Goal: Task Accomplishment & Management: Manage account settings

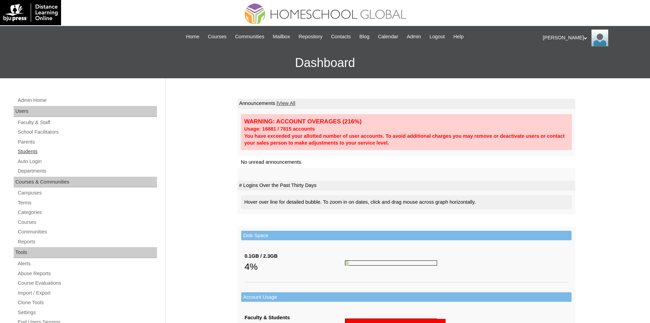
click at [34, 152] on link "Students" at bounding box center [87, 151] width 140 height 9
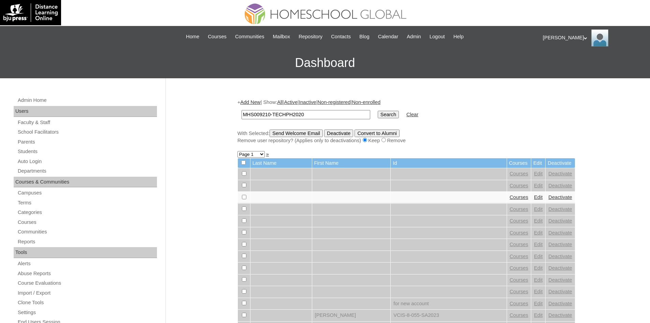
type input "MHS009210-TECHPH2020"
click at [378, 116] on input "Search" at bounding box center [388, 115] width 21 height 8
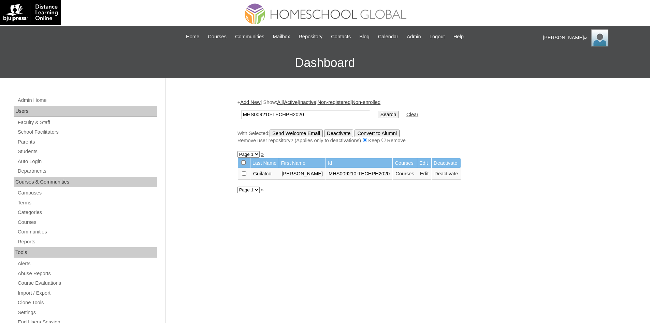
click at [397, 173] on link "Courses" at bounding box center [405, 173] width 19 height 5
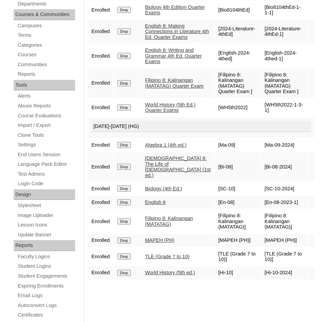
scroll to position [174, 0]
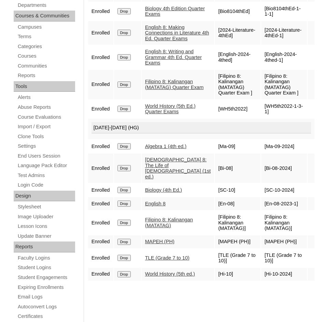
click at [171, 144] on link "Algebra 1 (4th ed.)" at bounding box center [165, 146] width 41 height 5
click at [173, 145] on link "Algebra 1 (4th ed.)" at bounding box center [165, 146] width 41 height 5
drag, startPoint x: 91, startPoint y: 128, endPoint x: 196, endPoint y: 128, distance: 104.5
click at [196, 128] on div "[DATE]-[DATE] (HG)" at bounding box center [202, 128] width 220 height 12
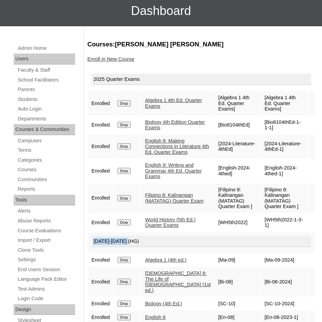
scroll to position [106, 0]
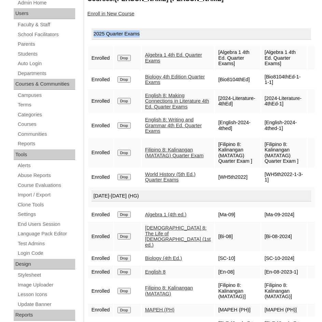
drag, startPoint x: 145, startPoint y: 39, endPoint x: 191, endPoint y: 40, distance: 46.4
click at [191, 40] on div "2025 Quarter Exams" at bounding box center [202, 34] width 220 height 12
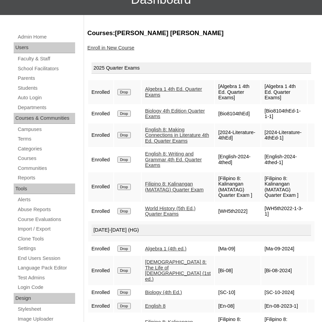
scroll to position [0, 0]
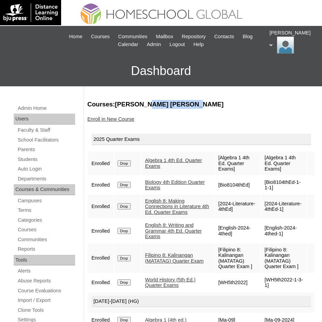
drag, startPoint x: 184, startPoint y: 102, endPoint x: 148, endPoint y: 104, distance: 36.3
click at [143, 102] on h3 "Courses:Guilatco Leticia Marie" at bounding box center [201, 104] width 228 height 9
copy h3 "Leticia Marie"
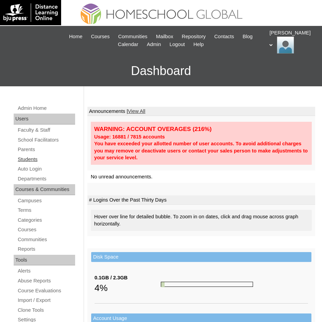
click at [32, 157] on link "Students" at bounding box center [46, 159] width 58 height 9
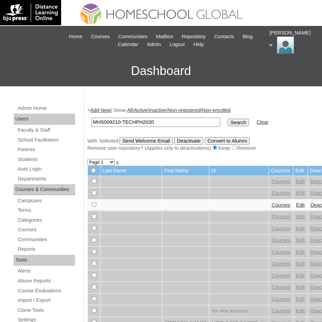
type input "MHS009210-TECHPH2020"
click at [228, 120] on input "Search" at bounding box center [238, 123] width 21 height 8
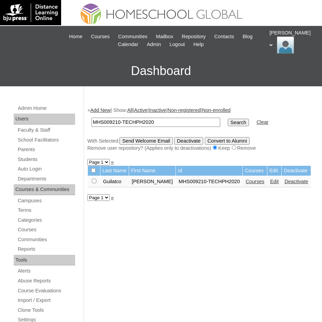
click at [103, 123] on input "MHS009210-TECHPH2020" at bounding box center [156, 122] width 129 height 9
drag, startPoint x: 106, startPoint y: 184, endPoint x: 239, endPoint y: 184, distance: 133.2
click at [239, 184] on tr "Guilatco Leticia Marie MHS009210-TECHPH2020 Courses Edit Deactivate" at bounding box center [199, 182] width 223 height 12
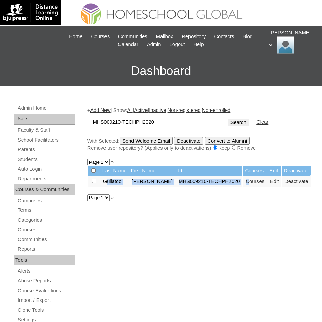
click at [246, 181] on link "Courses" at bounding box center [255, 181] width 19 height 5
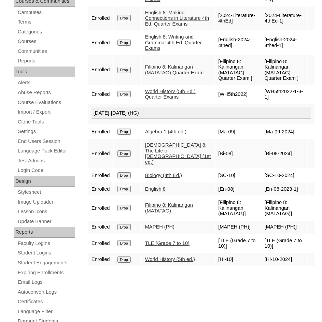
scroll to position [239, 0]
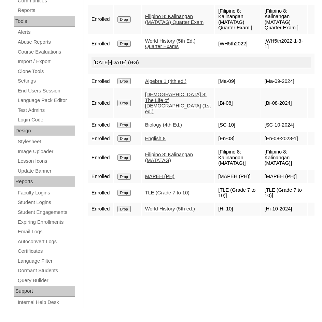
click at [166, 136] on link "English 8" at bounding box center [155, 138] width 20 height 5
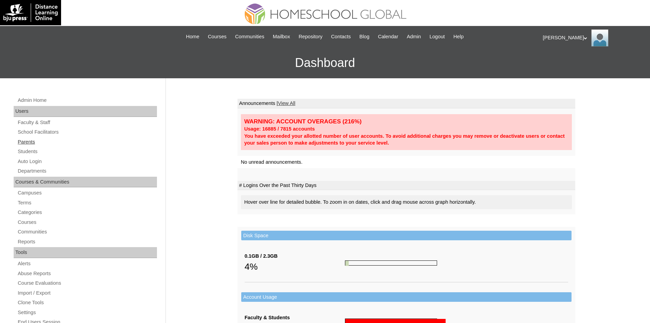
click at [33, 142] on link "Parents" at bounding box center [87, 142] width 140 height 9
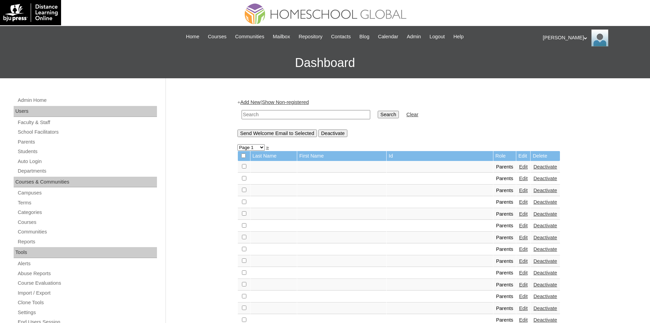
paste input "MHP0159-TECHPH2025"
type input "MHP0159-TECHPH2025"
click at [378, 115] on input "Search" at bounding box center [388, 115] width 21 height 8
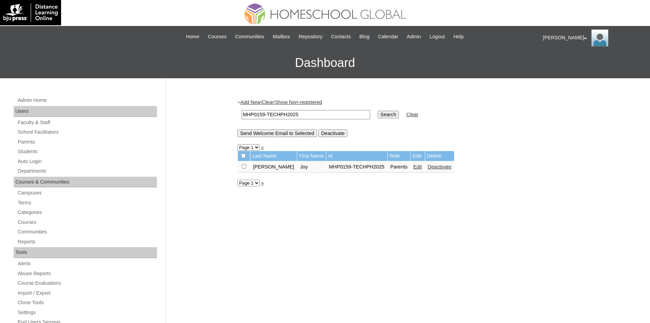
click at [414, 168] on link "Edit" at bounding box center [418, 166] width 9 height 5
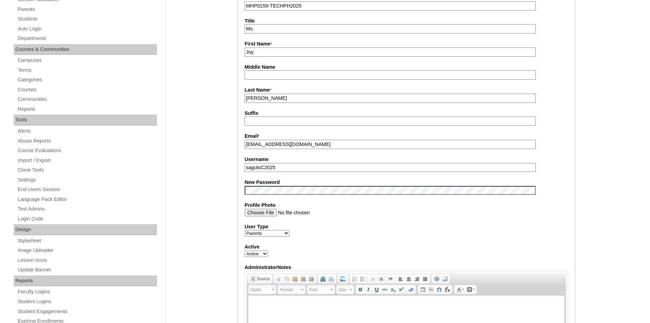
scroll to position [137, 0]
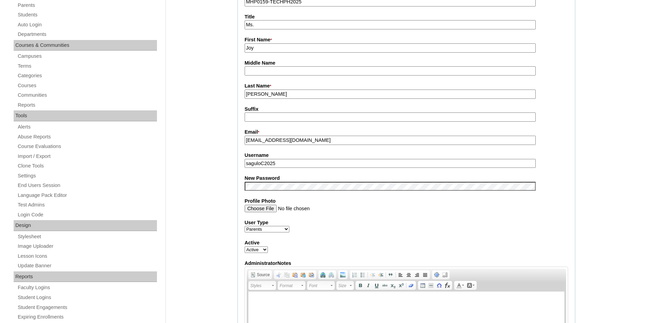
click at [269, 164] on input "saguloC2025" at bounding box center [390, 163] width 291 height 9
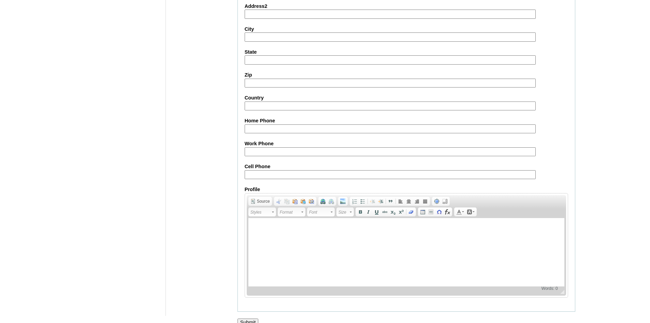
scroll to position [574, 0]
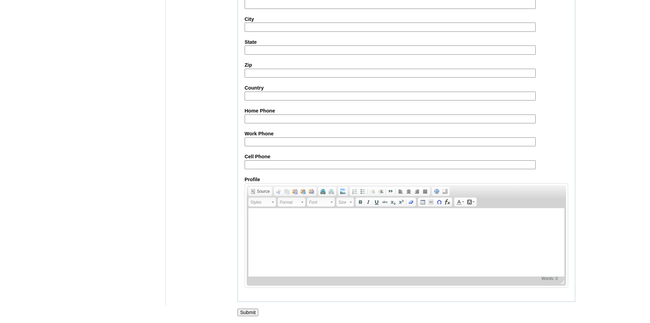
click at [251, 313] on input "Submit" at bounding box center [248, 312] width 21 height 8
